Goal: Check status: Check status

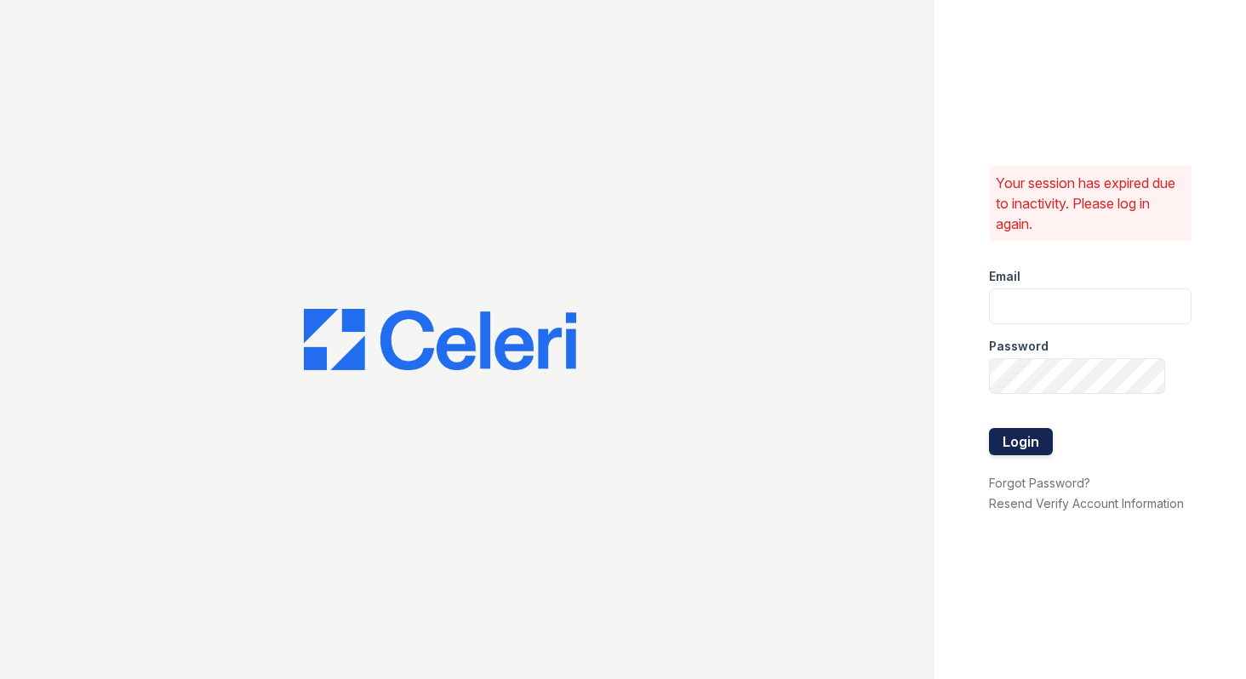
type input "[EMAIL_ADDRESS][DOMAIN_NAME]"
click at [1012, 438] on button "Login" at bounding box center [1021, 441] width 64 height 27
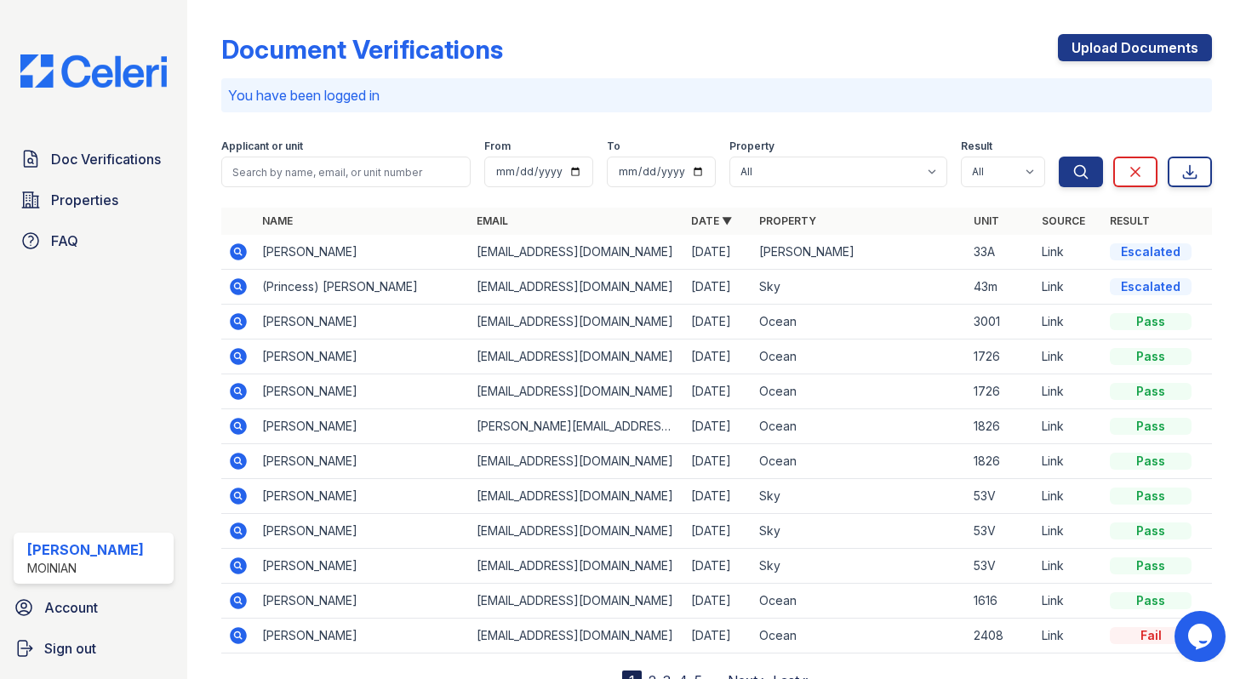
click at [239, 284] on icon at bounding box center [238, 287] width 20 height 20
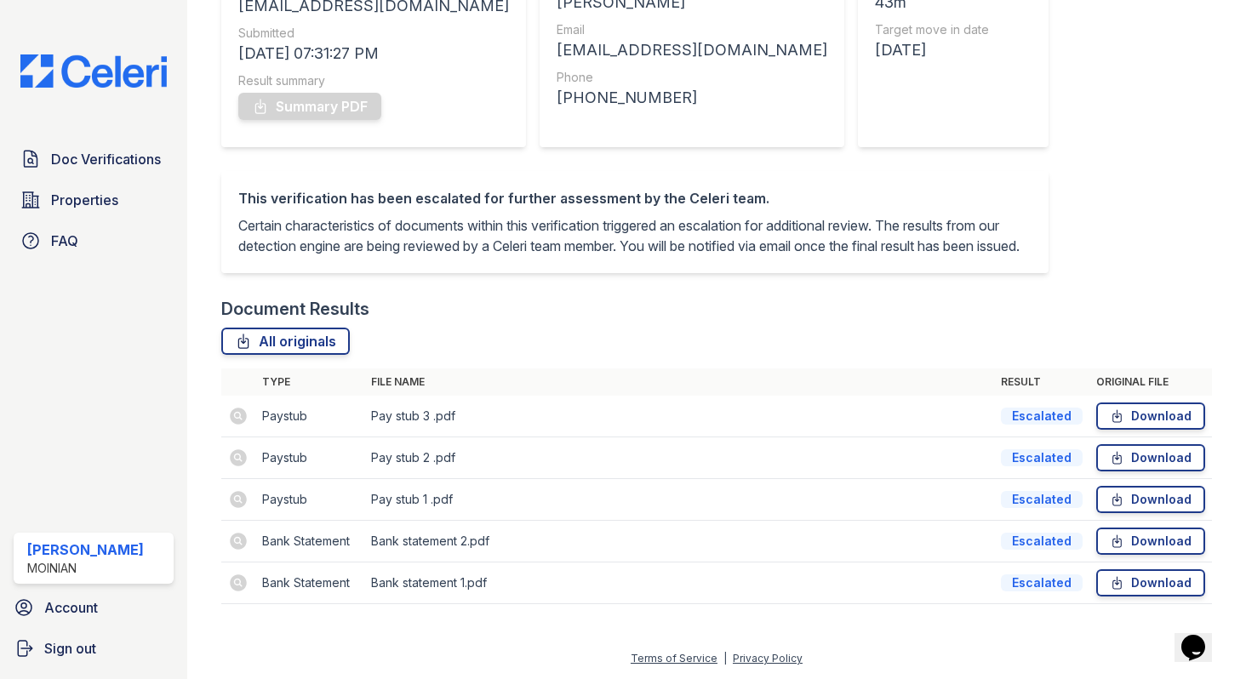
scroll to position [257, 0]
click at [237, 425] on td at bounding box center [238, 417] width 34 height 42
click at [243, 425] on td at bounding box center [238, 417] width 34 height 42
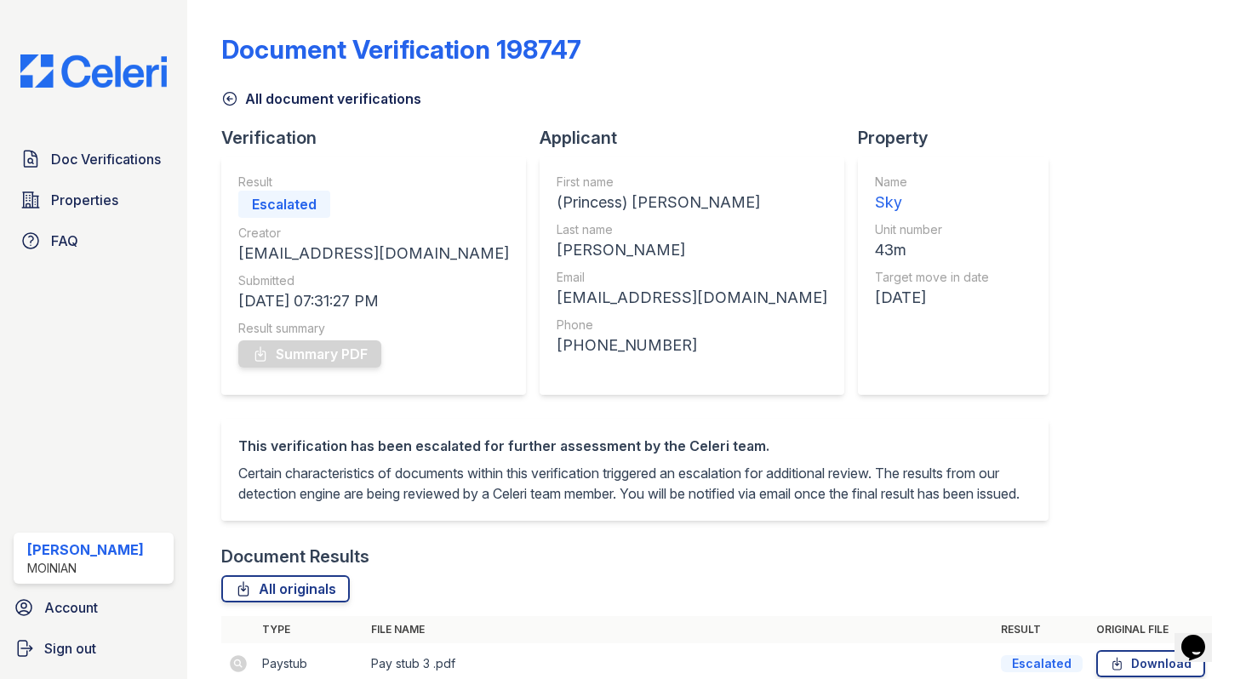
click at [224, 103] on icon at bounding box center [229, 98] width 17 height 17
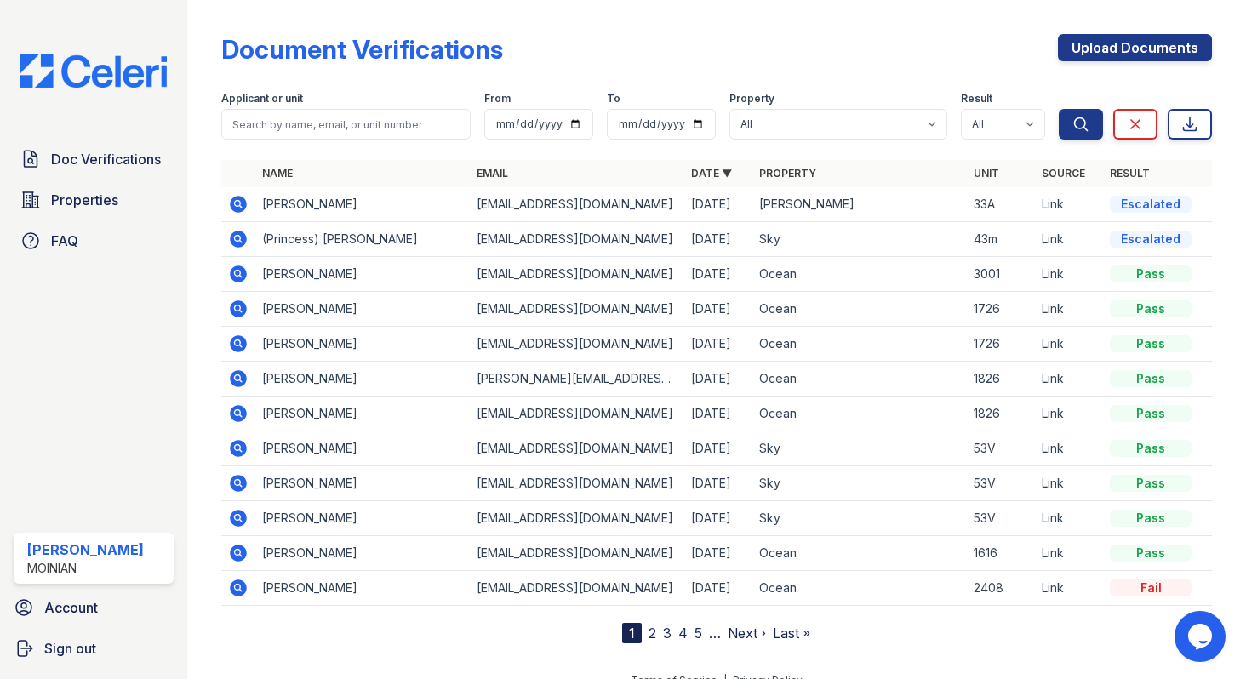
click at [653, 631] on link "2" at bounding box center [652, 633] width 8 height 17
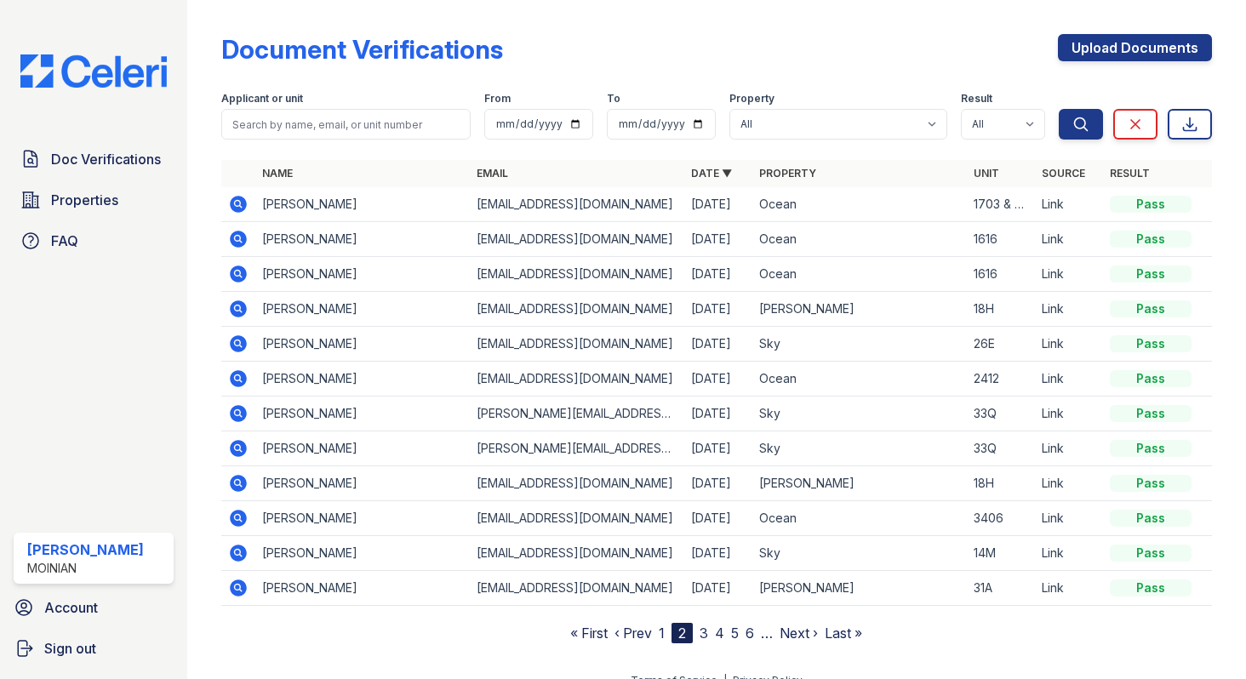
click at [664, 631] on link "1" at bounding box center [662, 633] width 6 height 17
